Goal: Transaction & Acquisition: Purchase product/service

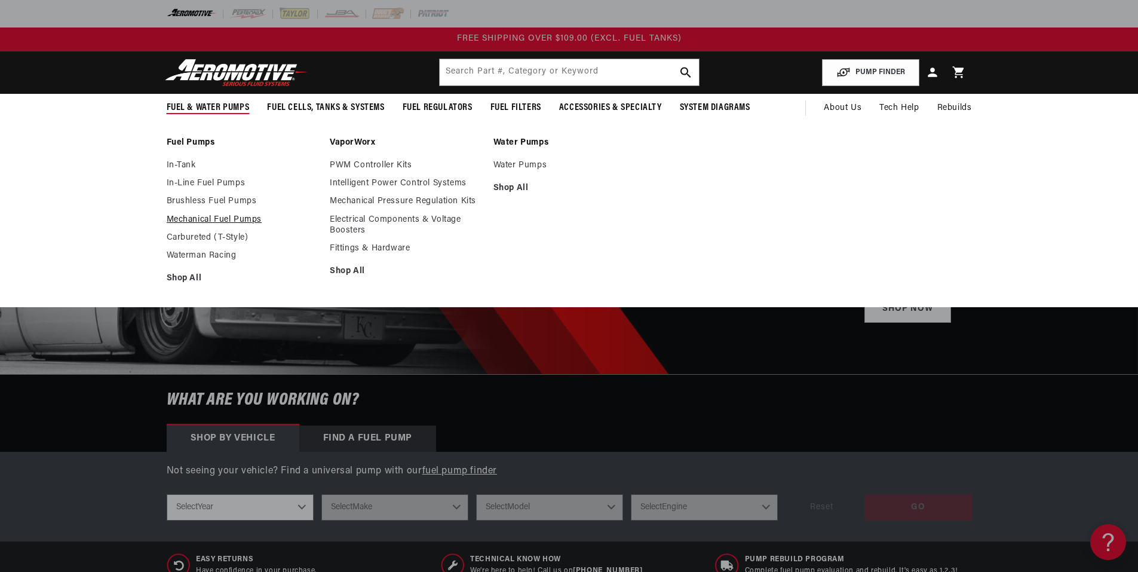
click at [248, 222] on link "Mechanical Fuel Pumps" at bounding box center [243, 219] width 152 height 11
click at [194, 252] on link "Waterman Racing" at bounding box center [243, 255] width 152 height 11
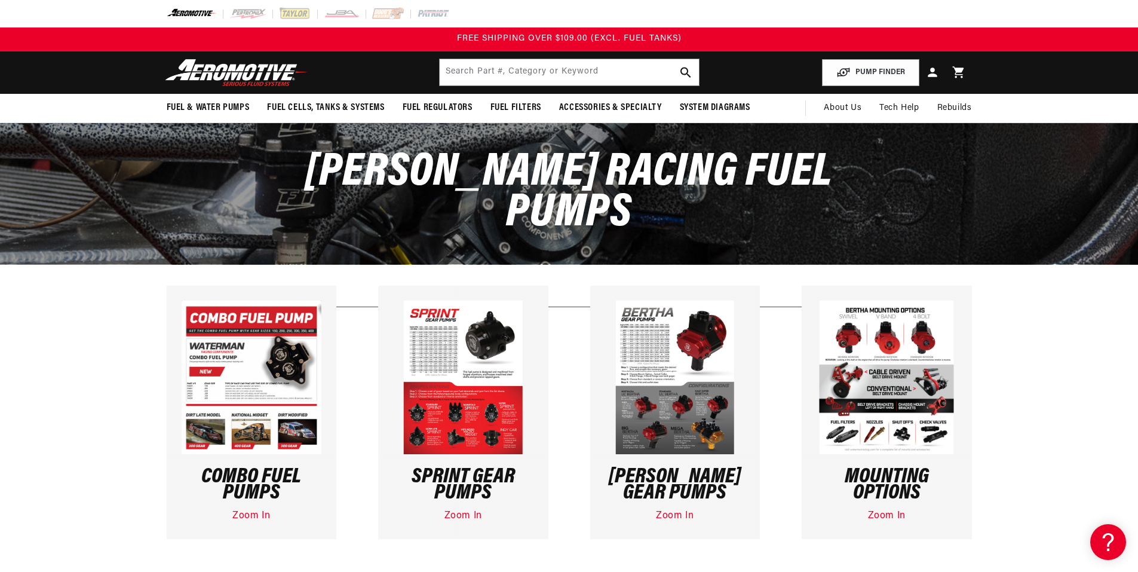
click at [686, 428] on img at bounding box center [674, 377] width 119 height 154
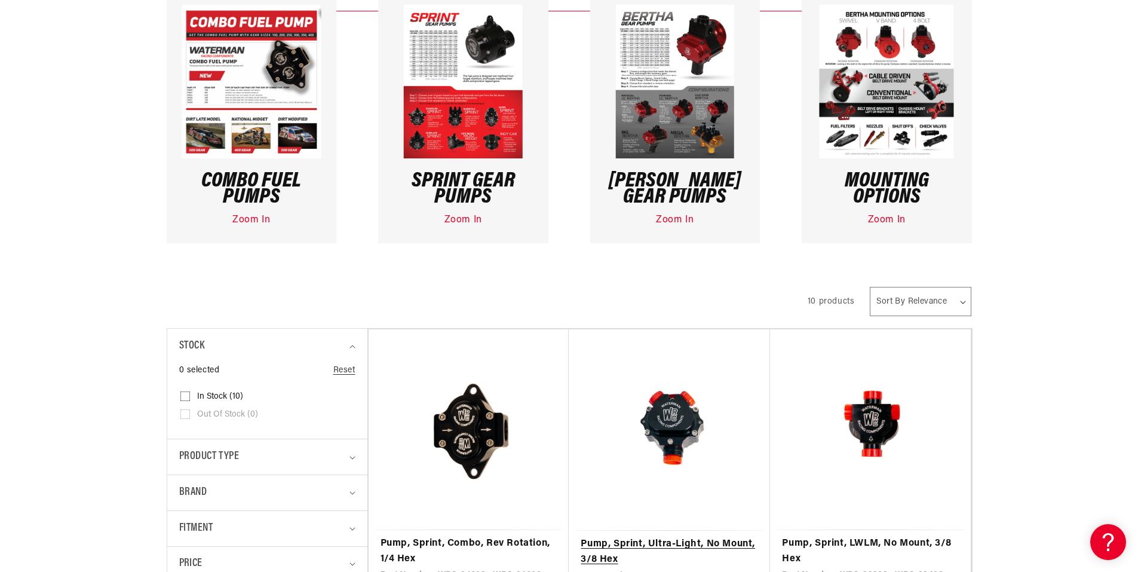
scroll to position [299, 0]
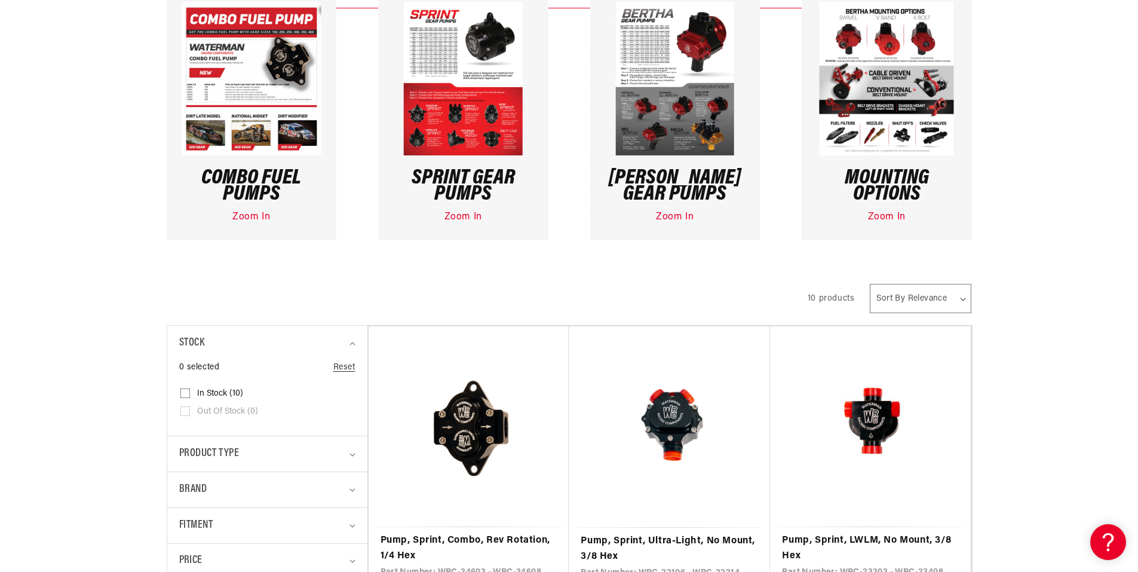
click at [674, 227] on div "Bertha Gear Pumps Zoom In" at bounding box center [675, 197] width 170 height 85
click at [676, 215] on link "Zoom In" at bounding box center [675, 217] width 38 height 10
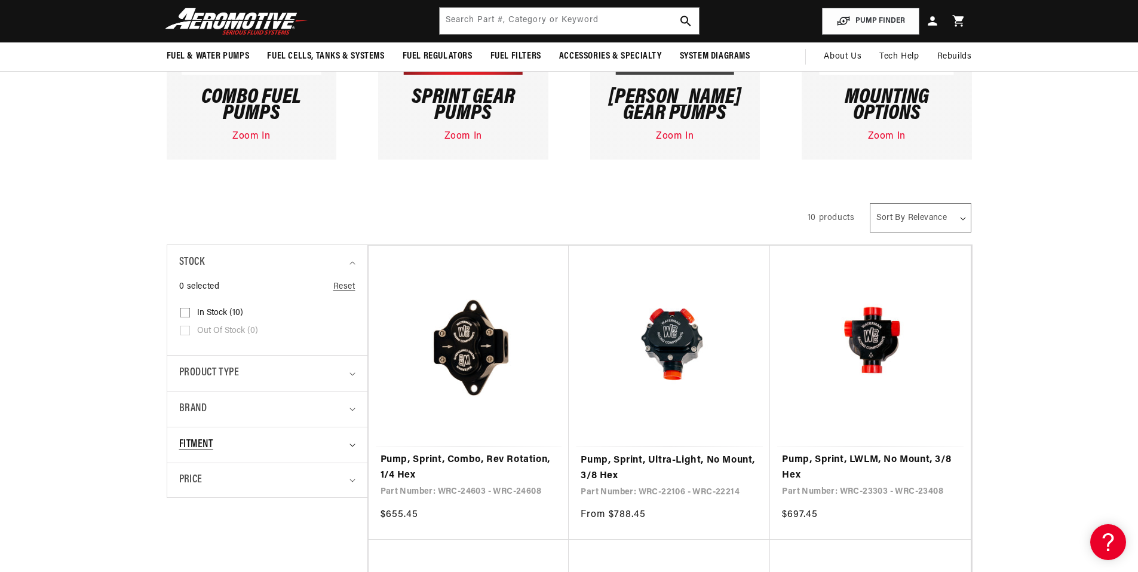
scroll to position [358, 0]
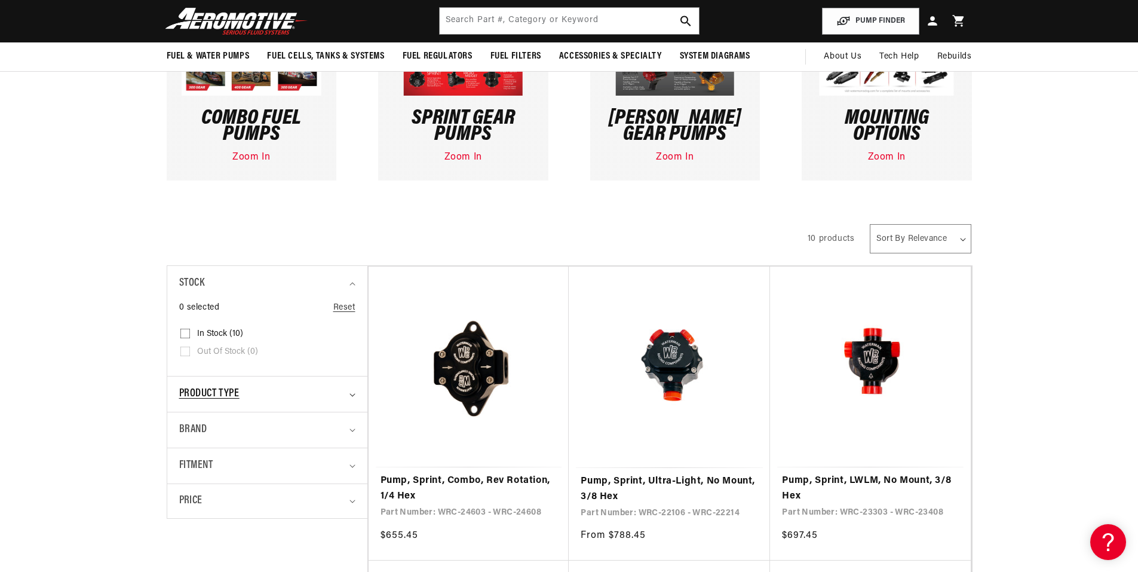
click at [247, 397] on div "Product type" at bounding box center [262, 393] width 166 height 17
click at [228, 442] on span "[PERSON_NAME] Racing Components (10)" at bounding box center [266, 450] width 138 height 22
click at [190, 442] on input "Waterman Racing Components (10) Waterman Racing Components (10 products)" at bounding box center [185, 446] width 10 height 10
checkbox input "true"
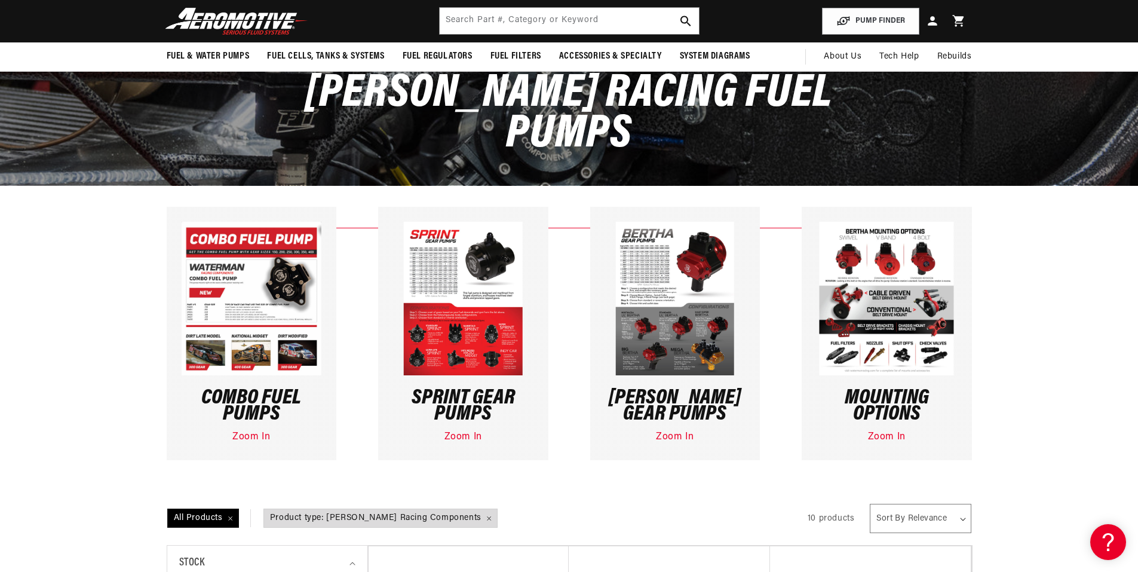
scroll to position [60, 0]
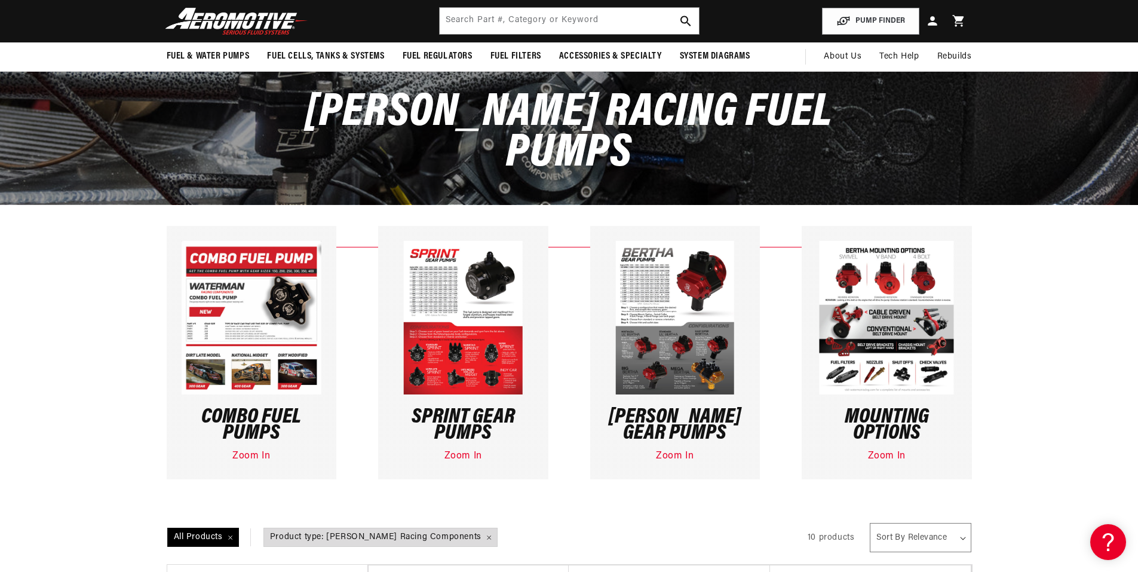
click at [879, 456] on link "Zoom In" at bounding box center [887, 456] width 38 height 10
